Goal: Communication & Community: Answer question/provide support

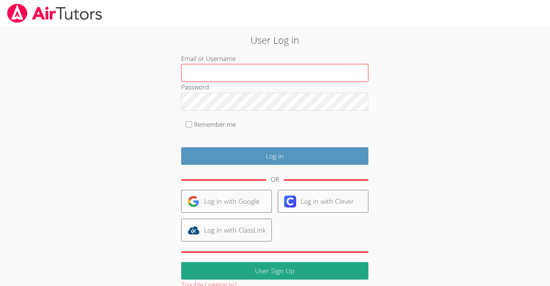
click at [344, 72] on input "Email or Username" at bounding box center [274, 73] width 187 height 18
type input "m.chamizo1@lodiusd.org"
click at [280, 76] on input "m.chamizo1@lodiusd.org" at bounding box center [274, 73] width 187 height 18
click at [281, 75] on input "m.chamizo1@lodiusd.org" at bounding box center [274, 73] width 187 height 18
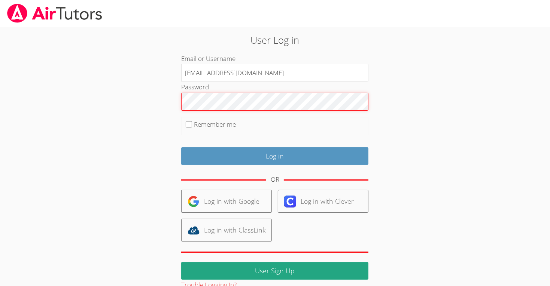
click at [181, 147] on input "Log in" at bounding box center [274, 156] width 187 height 18
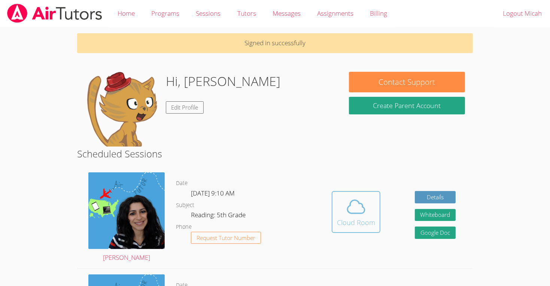
click at [362, 224] on div "Cloud Room" at bounding box center [356, 222] width 38 height 10
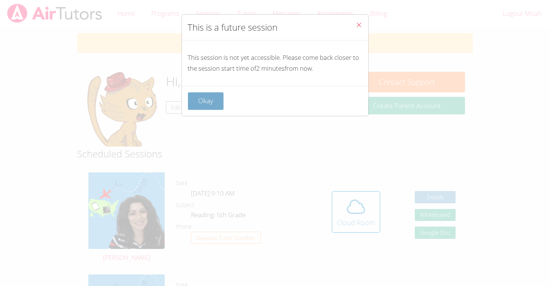
click at [203, 101] on button "Okay" at bounding box center [206, 101] width 36 height 18
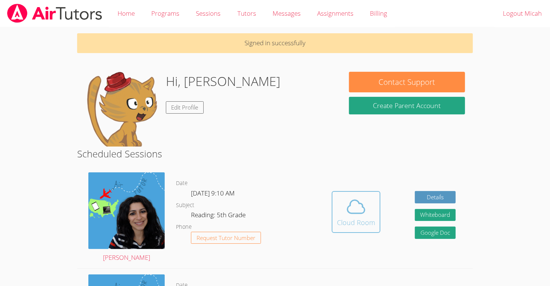
click at [350, 225] on div "Cloud Room" at bounding box center [356, 222] width 38 height 10
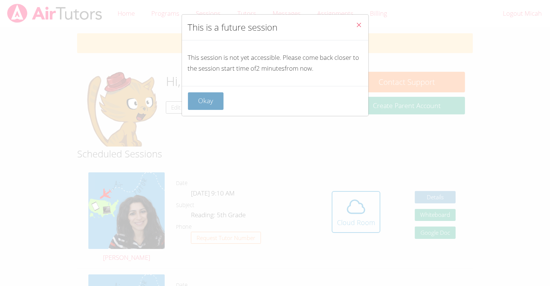
click at [202, 95] on button "Okay" at bounding box center [206, 101] width 36 height 18
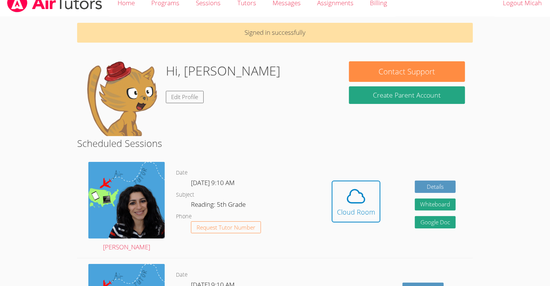
scroll to position [12, 0]
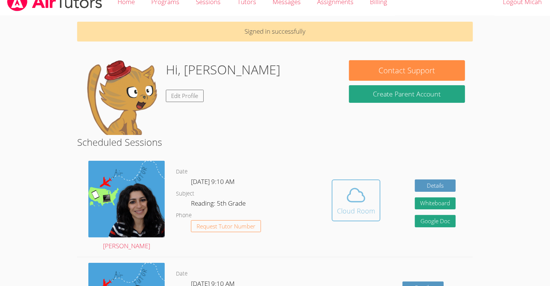
click at [373, 202] on span at bounding box center [356, 195] width 38 height 21
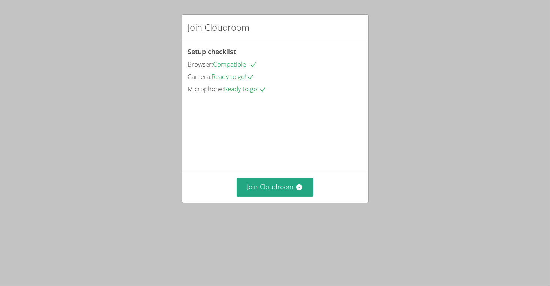
click at [373, 202] on div "Join Cloudroom Setup checklist Browser: Compatible Camera: Ready to go! Microph…" at bounding box center [275, 143] width 550 height 286
click at [280, 196] on button "Join Cloudroom" at bounding box center [274, 187] width 77 height 18
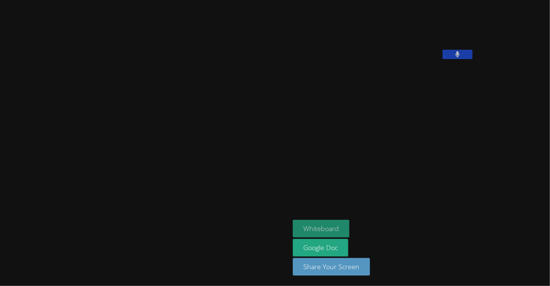
click at [293, 224] on button "Whiteboard" at bounding box center [321, 229] width 56 height 18
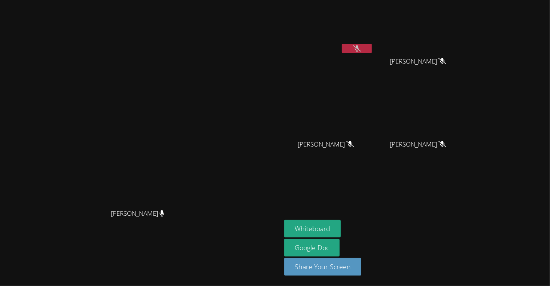
click at [371, 47] on button at bounding box center [357, 48] width 30 height 9
click at [371, 46] on button at bounding box center [357, 48] width 30 height 9
click at [361, 47] on icon at bounding box center [357, 48] width 8 height 6
click at [371, 48] on button at bounding box center [357, 48] width 30 height 9
click at [371, 52] on button at bounding box center [357, 48] width 30 height 9
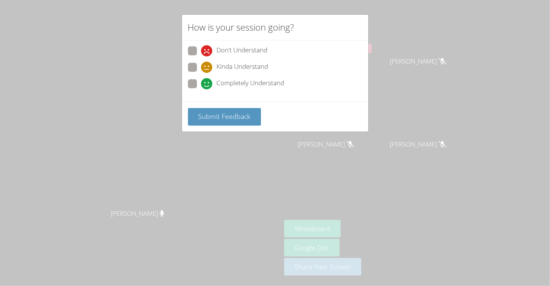
click at [247, 78] on span "Completely Understand" at bounding box center [251, 83] width 68 height 11
click at [207, 79] on input "Completely Understand" at bounding box center [204, 82] width 6 height 6
radio input "true"
click at [247, 112] on span "Submit Feedback" at bounding box center [224, 116] width 52 height 9
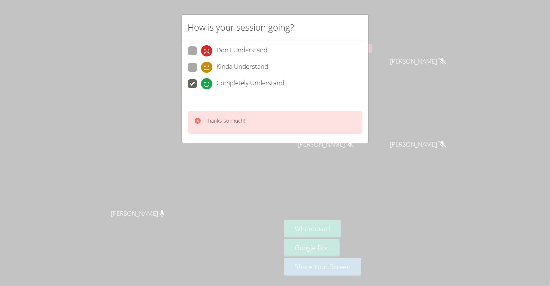
click at [423, 49] on div "How is your session going? Don't Understand Kinda Understand Completely Underst…" at bounding box center [275, 143] width 550 height 286
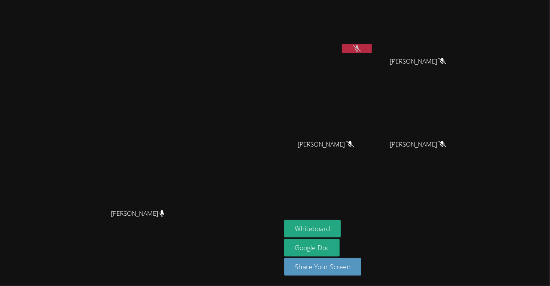
click at [361, 49] on icon at bounding box center [357, 48] width 8 height 6
click at [371, 49] on button at bounding box center [357, 48] width 30 height 9
click at [373, 43] on video at bounding box center [328, 28] width 89 height 50
click at [361, 49] on icon at bounding box center [357, 48] width 8 height 6
click at [359, 47] on icon at bounding box center [356, 48] width 4 height 6
